Goal: Task Accomplishment & Management: Manage account settings

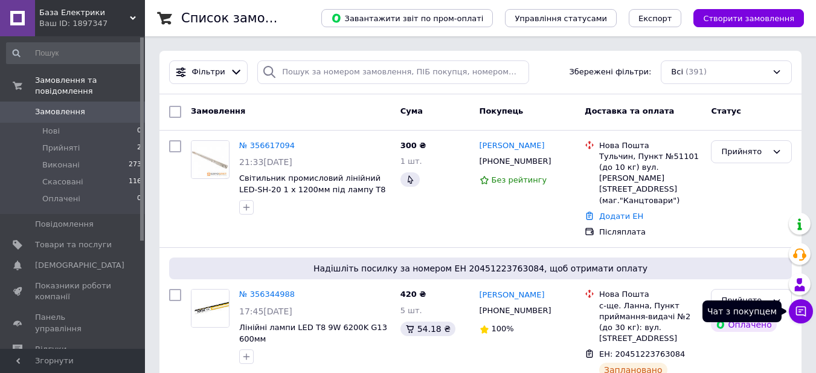
click at [798, 310] on icon at bounding box center [801, 311] width 10 height 10
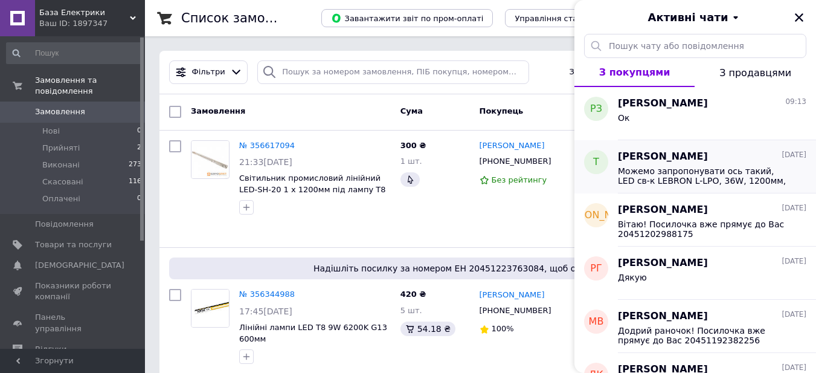
click at [621, 164] on div "Можемо запропонувати ось такий, LED св-к LEBRON L-LPO, 36W, 1200мм, 4000K, 2700…" at bounding box center [712, 175] width 188 height 22
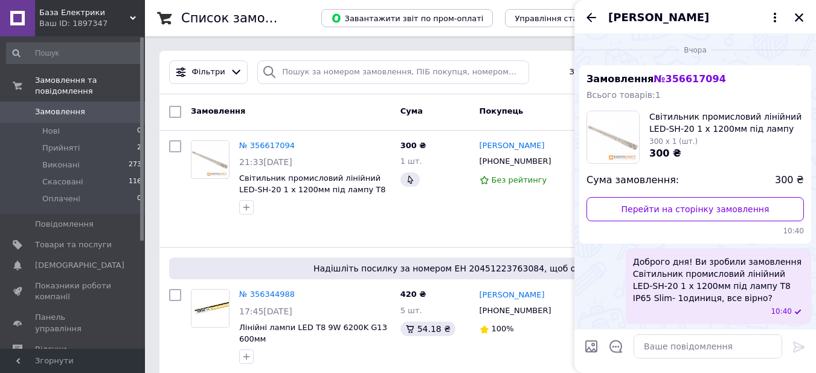
drag, startPoint x: 797, startPoint y: 17, endPoint x: 782, endPoint y: 19, distance: 14.6
click at [795, 19] on icon "Закрити" at bounding box center [799, 17] width 11 height 11
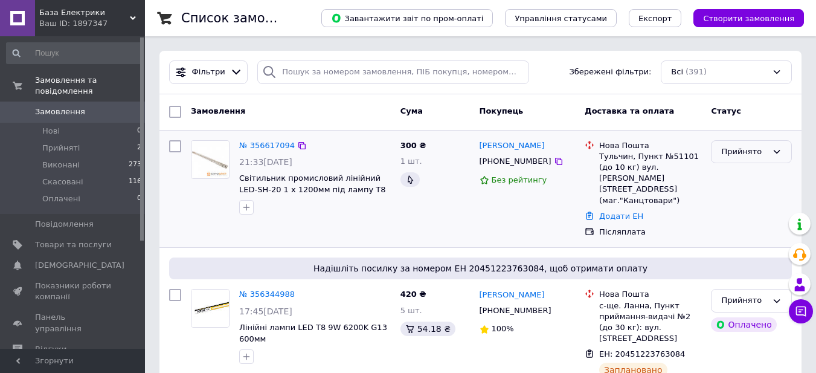
click at [736, 156] on div "Прийнято" at bounding box center [744, 152] width 46 height 13
click at [725, 199] on li "Скасовано" at bounding box center [751, 199] width 80 height 22
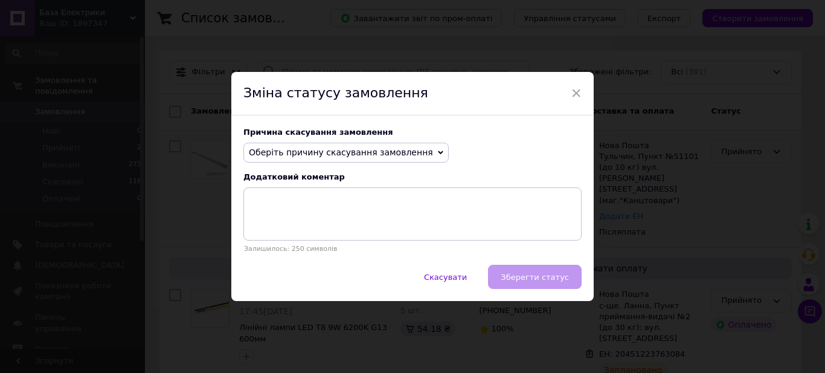
click at [438, 150] on icon at bounding box center [440, 152] width 5 height 5
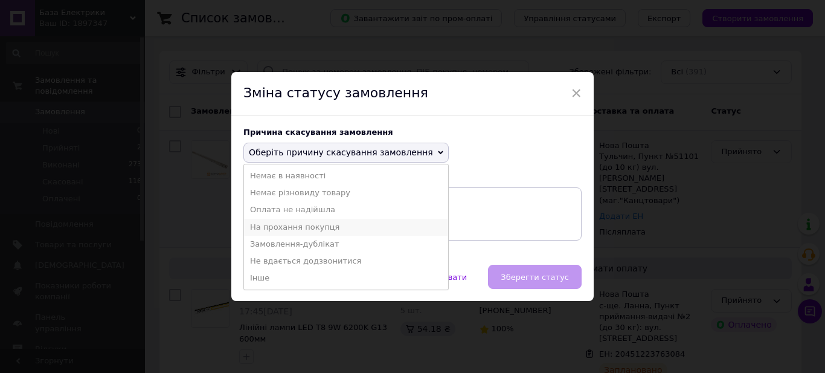
click at [266, 225] on li "На прохання покупця" at bounding box center [346, 227] width 204 height 17
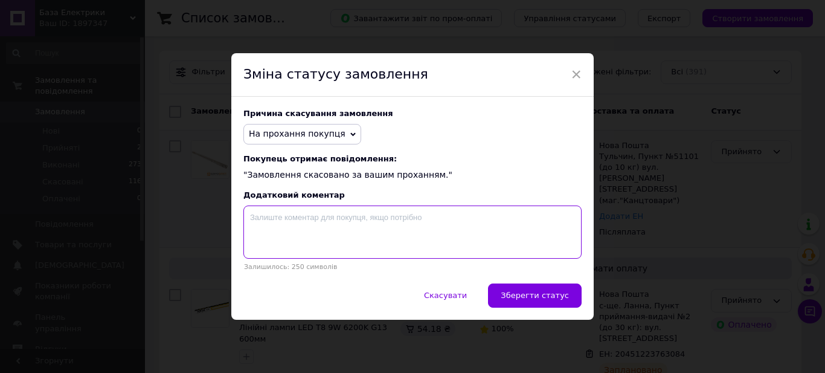
click at [263, 225] on textarea at bounding box center [412, 231] width 338 height 53
type textarea "Н"
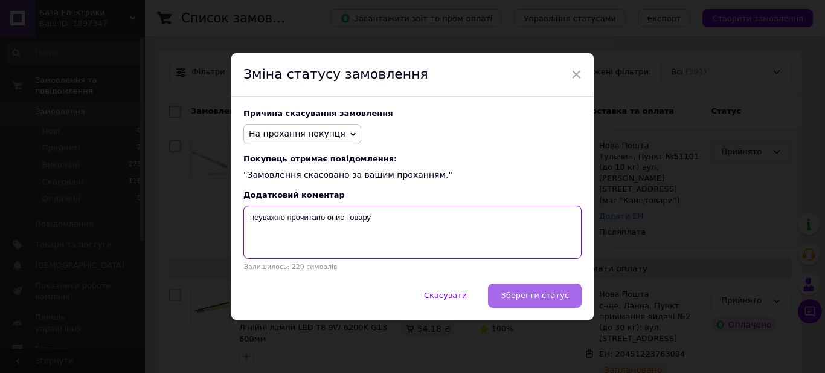
type textarea "неуважно прочитано опис товару"
click at [551, 299] on span "Зберегти статус" at bounding box center [535, 294] width 68 height 9
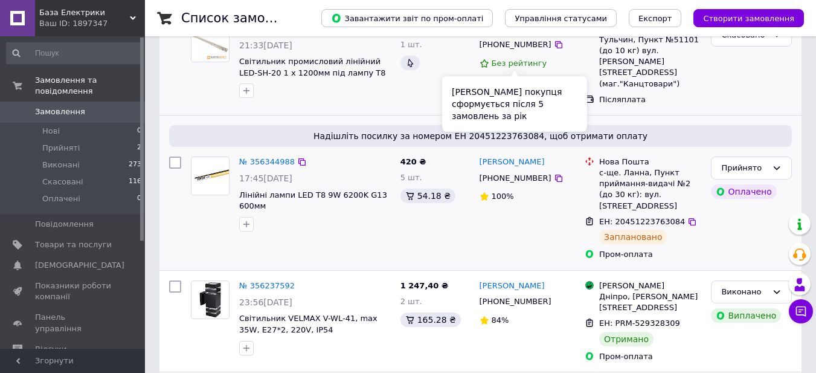
scroll to position [181, 0]
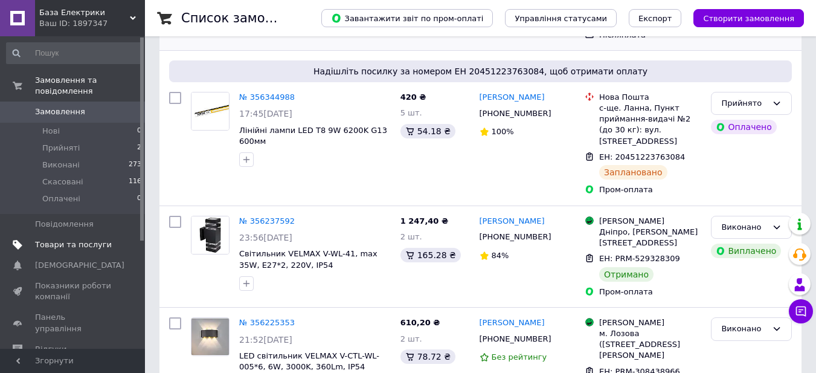
click at [79, 239] on span "Товари та послуги" at bounding box center [73, 244] width 77 height 11
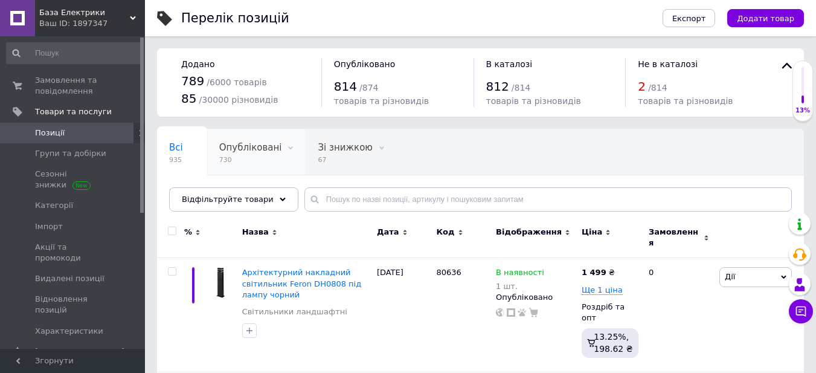
click at [228, 146] on span "Опубліковані" at bounding box center [250, 147] width 63 height 11
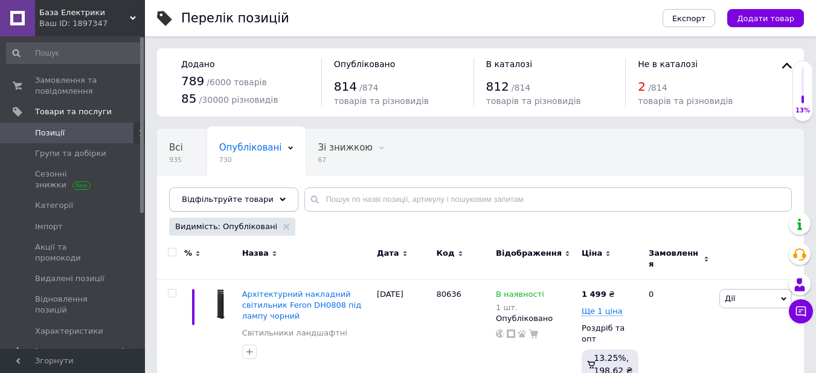
click at [224, 196] on span "Відфільтруйте товари" at bounding box center [228, 198] width 92 height 9
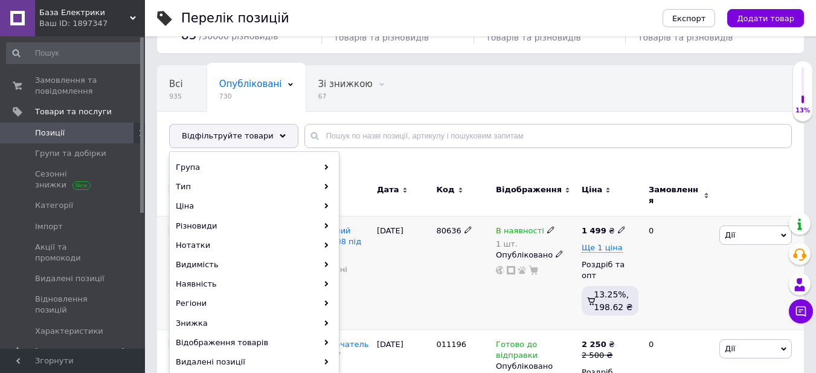
scroll to position [181, 0]
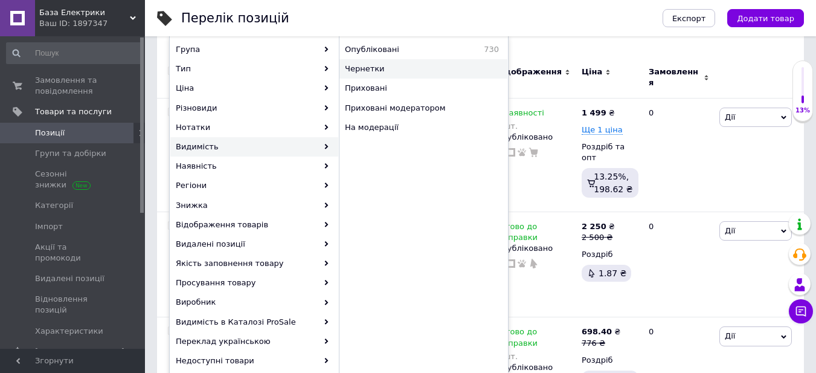
click at [359, 66] on span "Чернетки" at bounding box center [411, 68] width 133 height 11
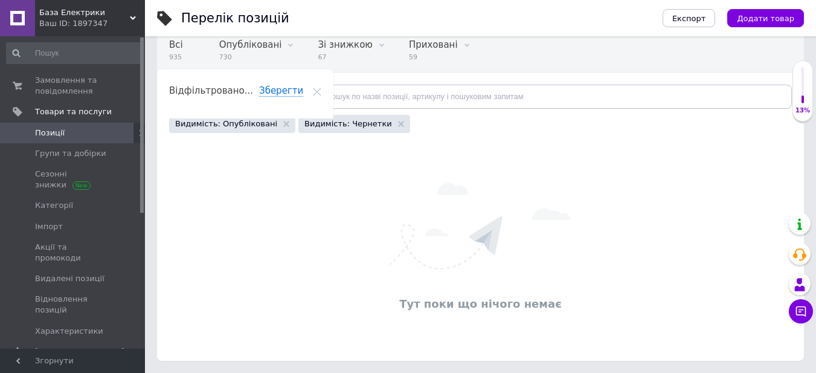
scroll to position [103, 0]
click at [283, 121] on icon at bounding box center [286, 124] width 6 height 6
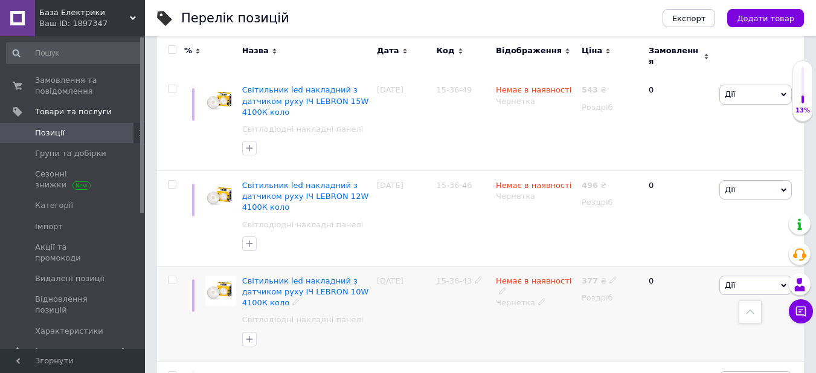
scroll to position [1510, 0]
